Goal: Task Accomplishment & Management: Use online tool/utility

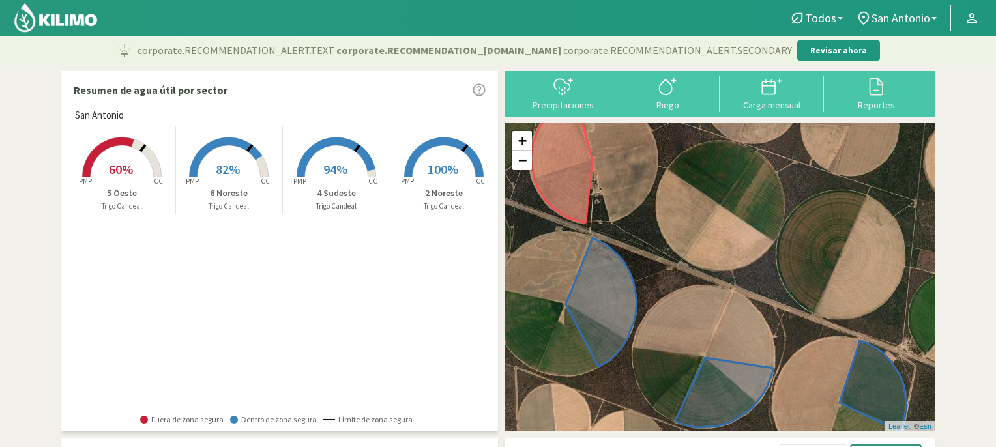
click at [448, 158] on rect at bounding box center [444, 178] width 104 height 104
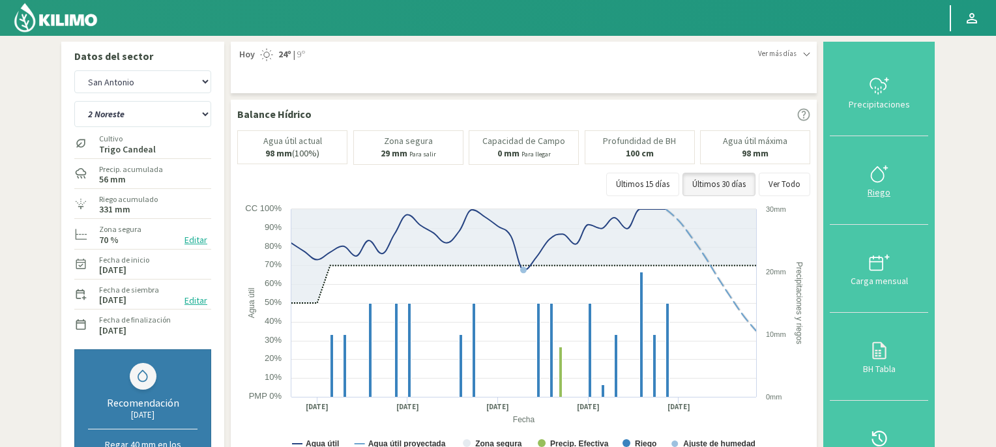
click at [877, 177] on icon at bounding box center [879, 174] width 21 height 21
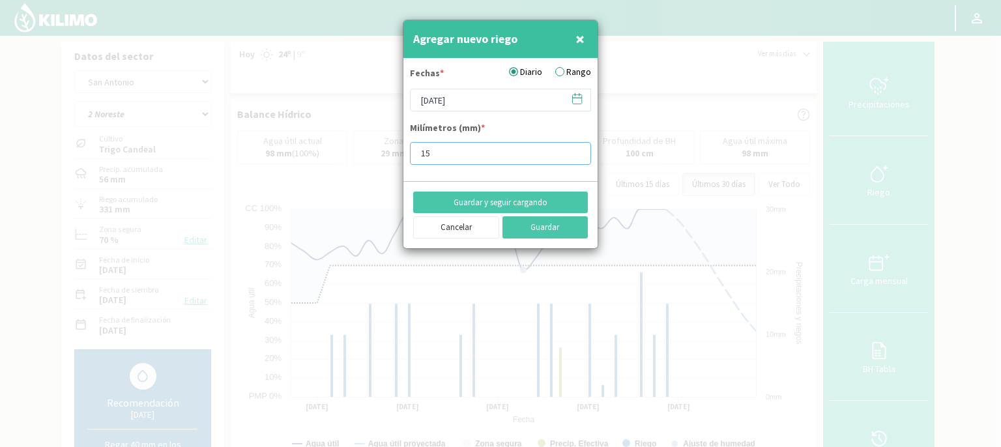
click at [448, 154] on input "15" at bounding box center [500, 153] width 181 height 23
type input "10"
click at [548, 227] on button "Guardar" at bounding box center [545, 227] width 86 height 22
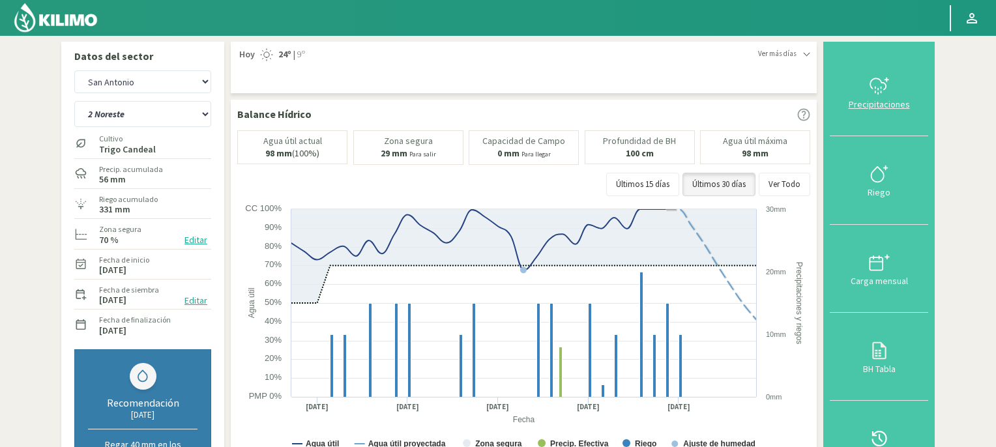
click at [877, 86] on icon at bounding box center [879, 86] width 21 height 21
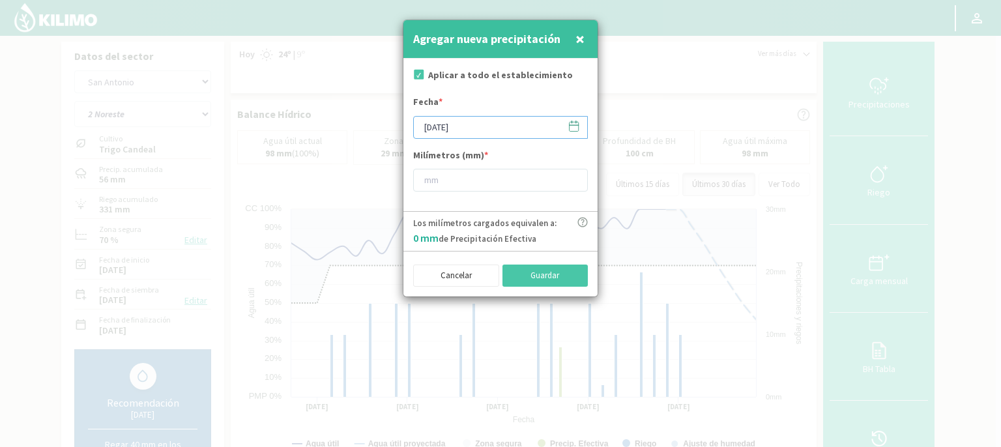
click at [493, 125] on input "[DATE]" at bounding box center [500, 127] width 175 height 23
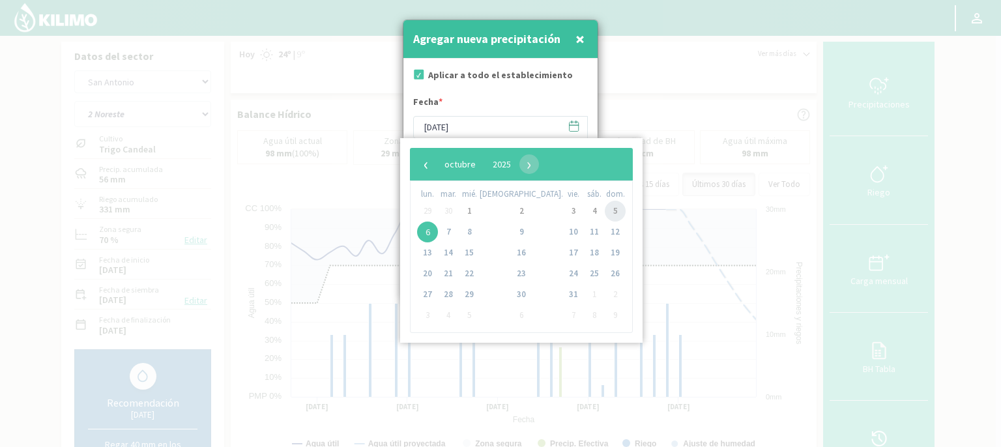
click at [605, 210] on span "5" at bounding box center [615, 211] width 21 height 21
type input "[DATE]"
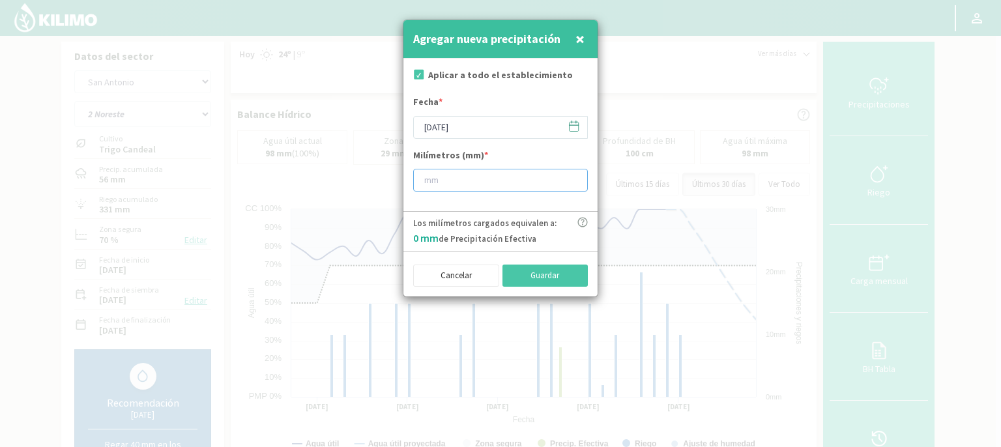
click at [458, 183] on input "number" at bounding box center [500, 180] width 175 height 23
type input "9"
click at [547, 276] on button "Guardar" at bounding box center [545, 276] width 86 height 22
type input "[DATE]"
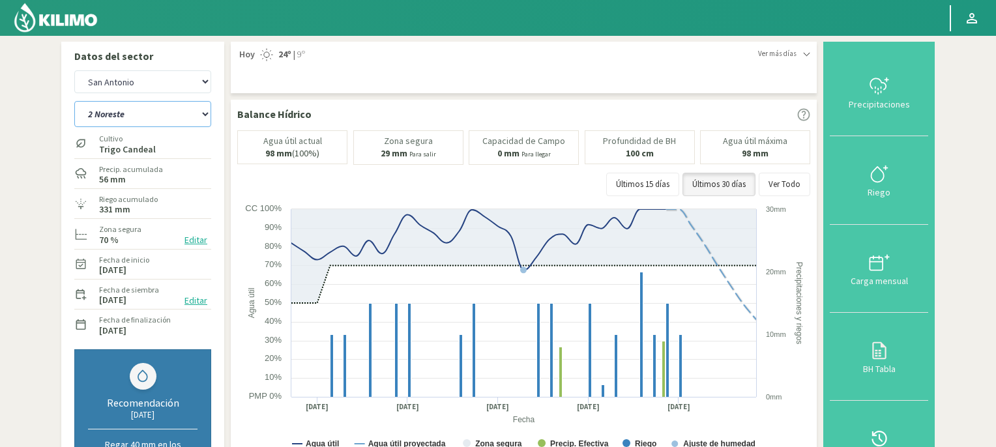
click at [205, 113] on select "2 Noreste 4 Sudeste 5 Oeste 6 Noreste" at bounding box center [142, 114] width 137 height 26
select select "1: Object"
click at [74, 101] on select "2 Noreste 4 Sudeste 5 Oeste 6 Noreste" at bounding box center [142, 114] width 137 height 26
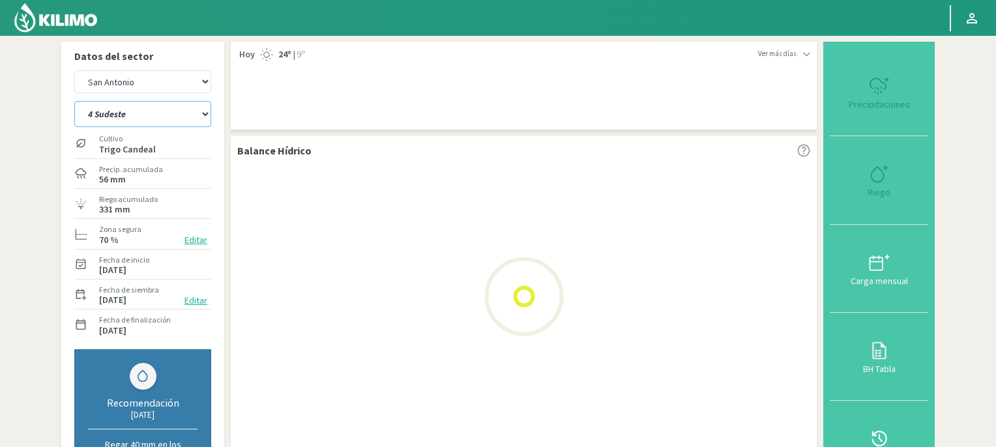
select select "2: Object"
select select "5: Object"
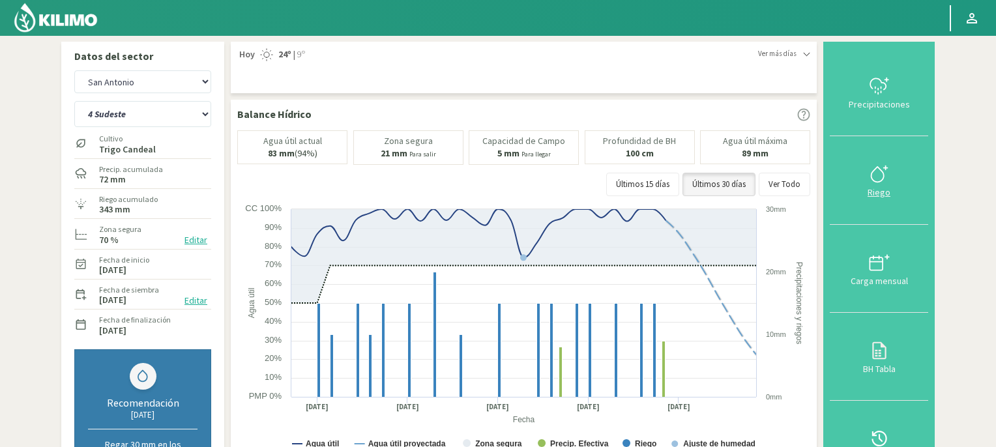
click at [878, 175] on icon at bounding box center [879, 174] width 21 height 21
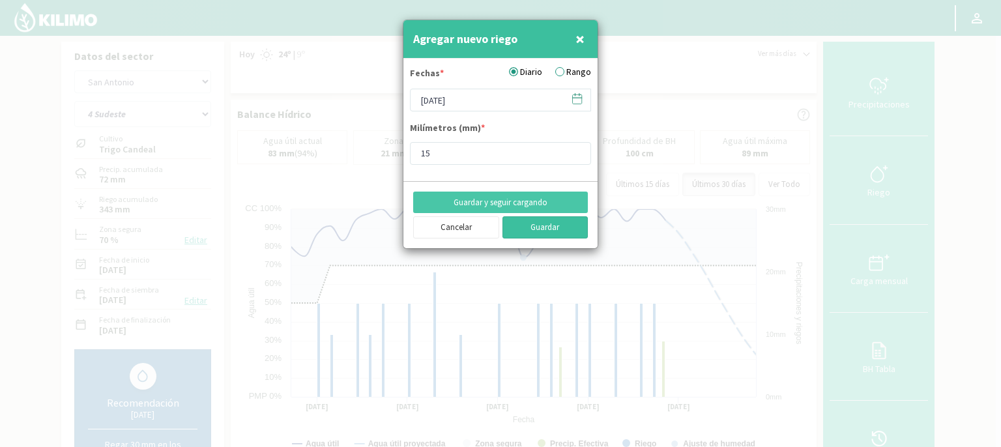
click at [551, 227] on button "Guardar" at bounding box center [545, 227] width 86 height 22
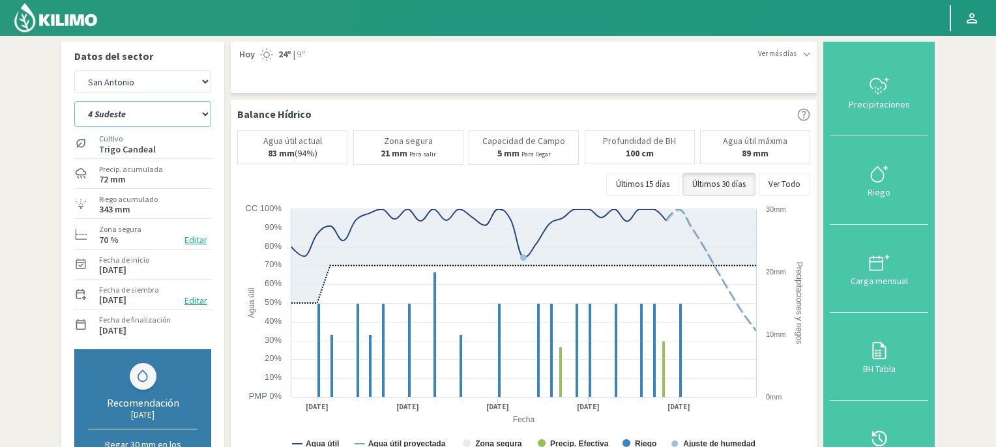
click at [206, 113] on select "2 Noreste 4 Sudeste 5 Oeste 6 Noreste" at bounding box center [142, 114] width 137 height 26
select select "6: Object"
click at [74, 101] on select "2 Noreste 4 Sudeste 5 Oeste 6 Noreste" at bounding box center [142, 114] width 137 height 26
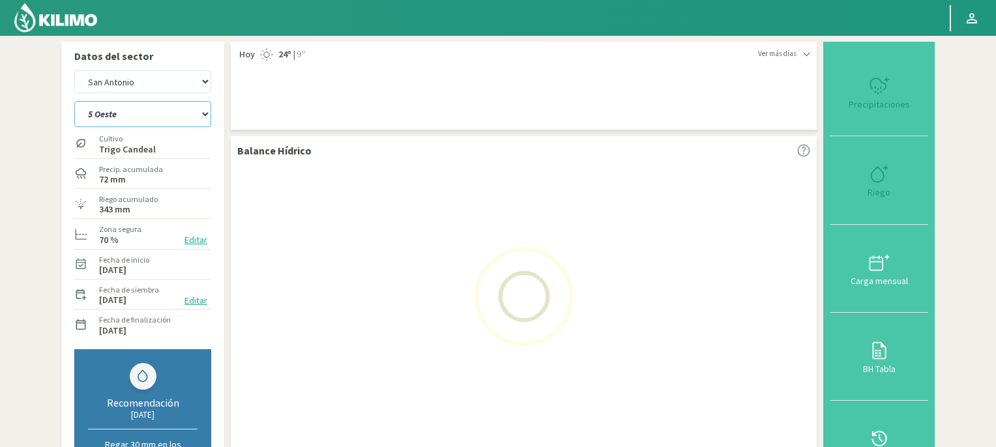
select select "4: Object"
select select "10: Object"
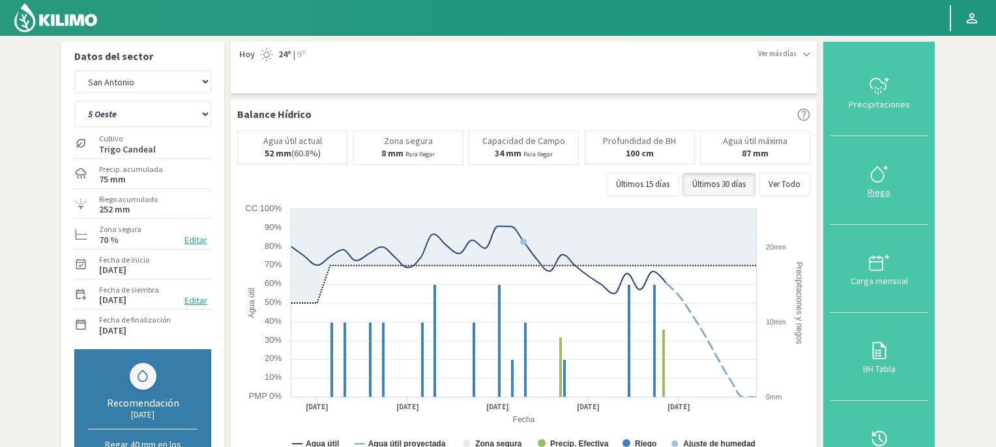
click at [880, 175] on icon at bounding box center [879, 174] width 21 height 21
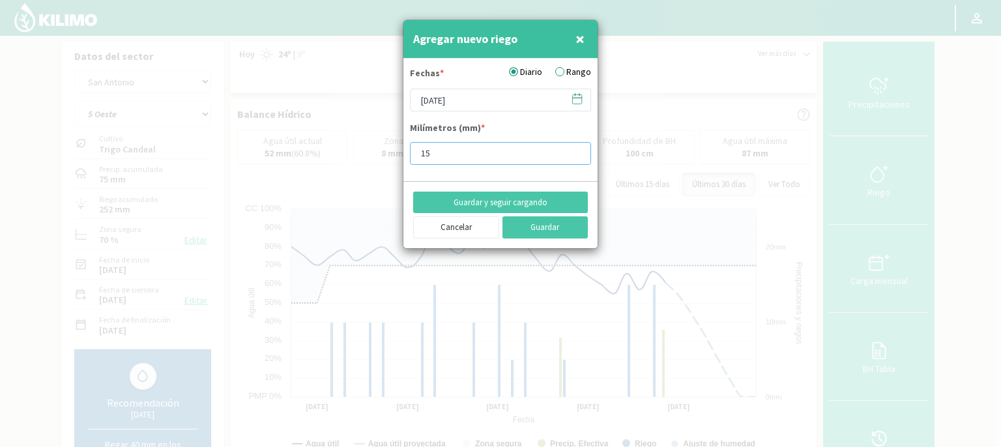
click at [443, 154] on input "15" at bounding box center [500, 153] width 181 height 23
type input "10"
click at [529, 224] on button "Guardar" at bounding box center [545, 227] width 86 height 22
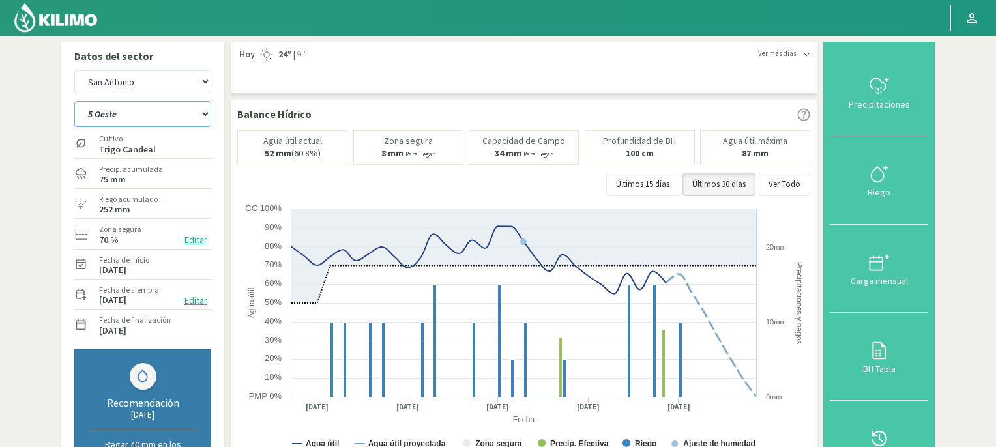
click at [203, 111] on select "2 Noreste 4 Sudeste 5 Oeste 6 Noreste" at bounding box center [142, 114] width 137 height 26
select select "11: Object"
click at [74, 101] on select "2 Noreste 4 Sudeste 5 Oeste 6 Noreste" at bounding box center [142, 114] width 137 height 26
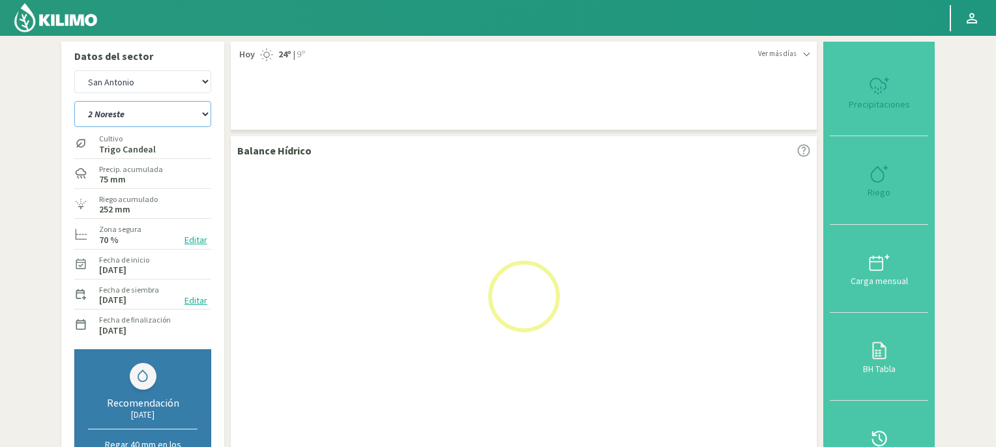
select select "6: Object"
select select "15: Object"
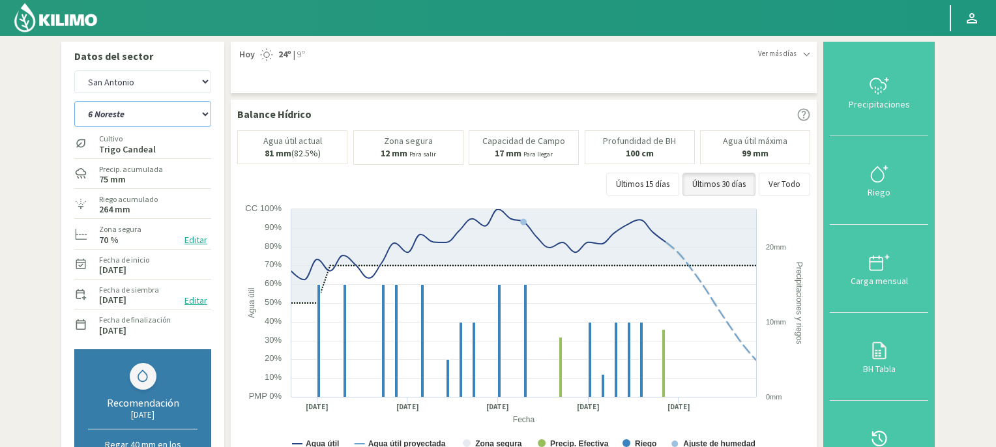
scroll to position [391, 0]
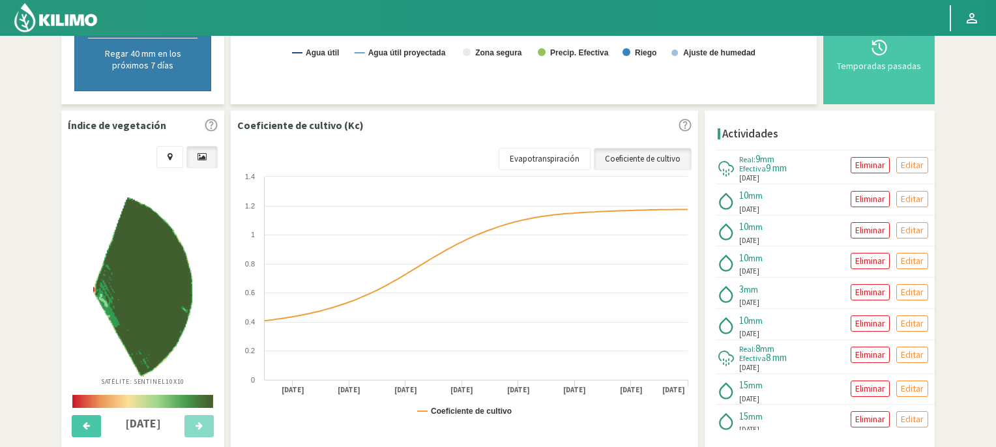
click at [75, 14] on img at bounding box center [55, 17] width 85 height 31
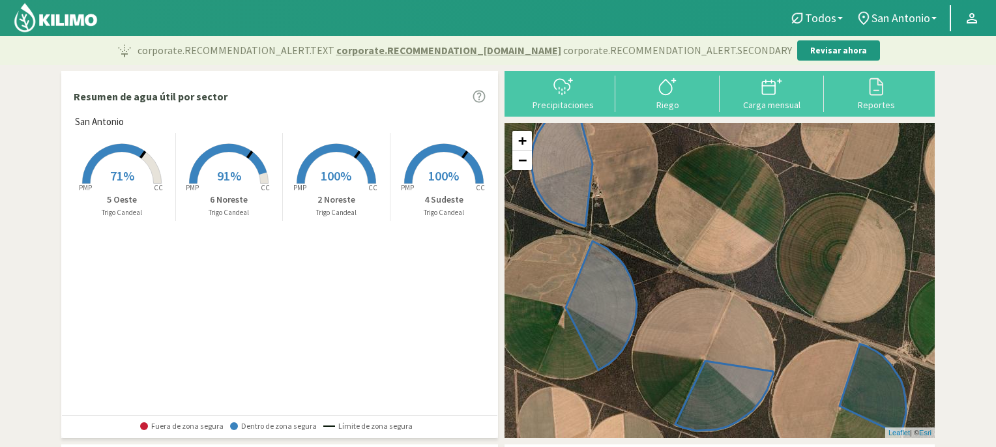
click at [117, 153] on rect at bounding box center [122, 185] width 104 height 104
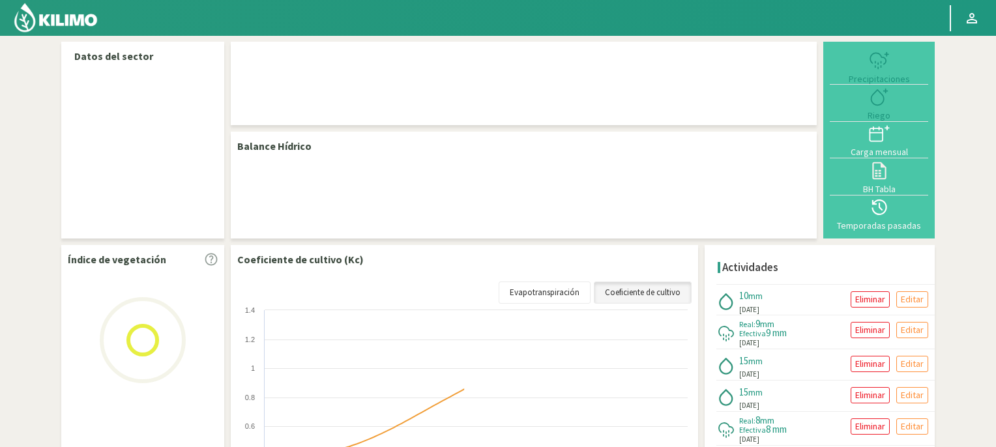
select select "2: Object"
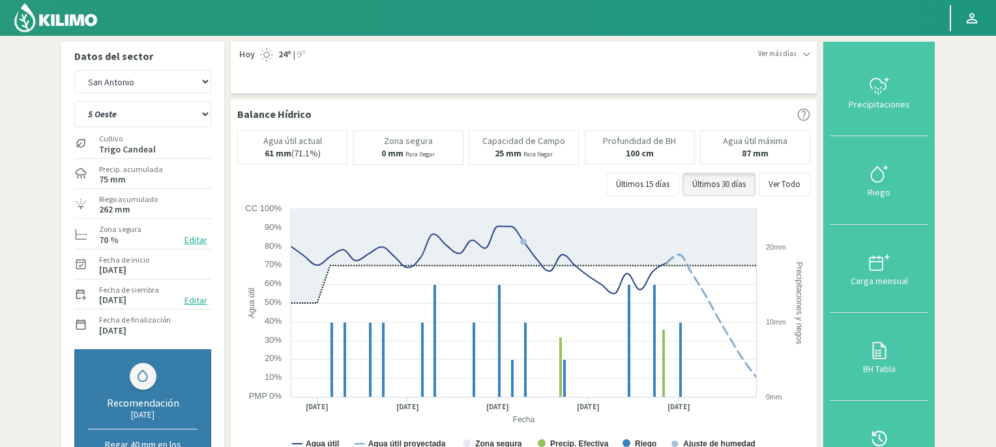
click at [65, 16] on img at bounding box center [55, 17] width 85 height 31
